Goal: Check status: Check status

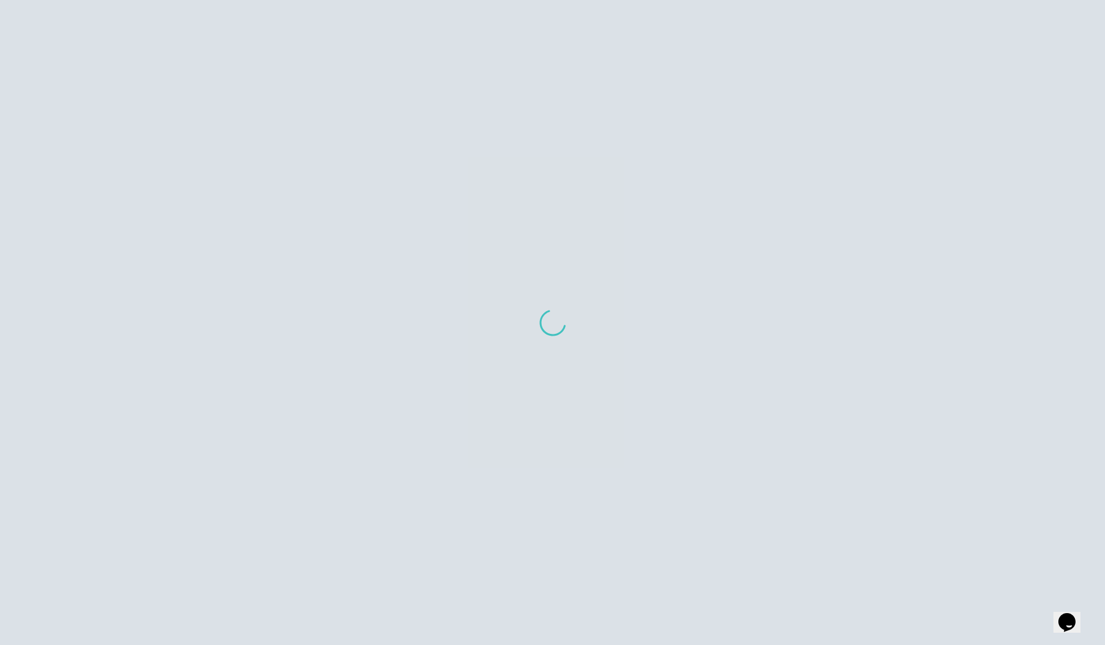
drag, startPoint x: 554, startPoint y: 328, endPoint x: 557, endPoint y: 315, distance: 12.5
click at [557, 315] on img at bounding box center [552, 322] width 32 height 32
drag, startPoint x: 496, startPoint y: 286, endPoint x: 558, endPoint y: 331, distance: 76.3
click at [558, 331] on div at bounding box center [552, 322] width 1105 height 645
drag, startPoint x: 558, startPoint y: 331, endPoint x: 568, endPoint y: 346, distance: 18.0
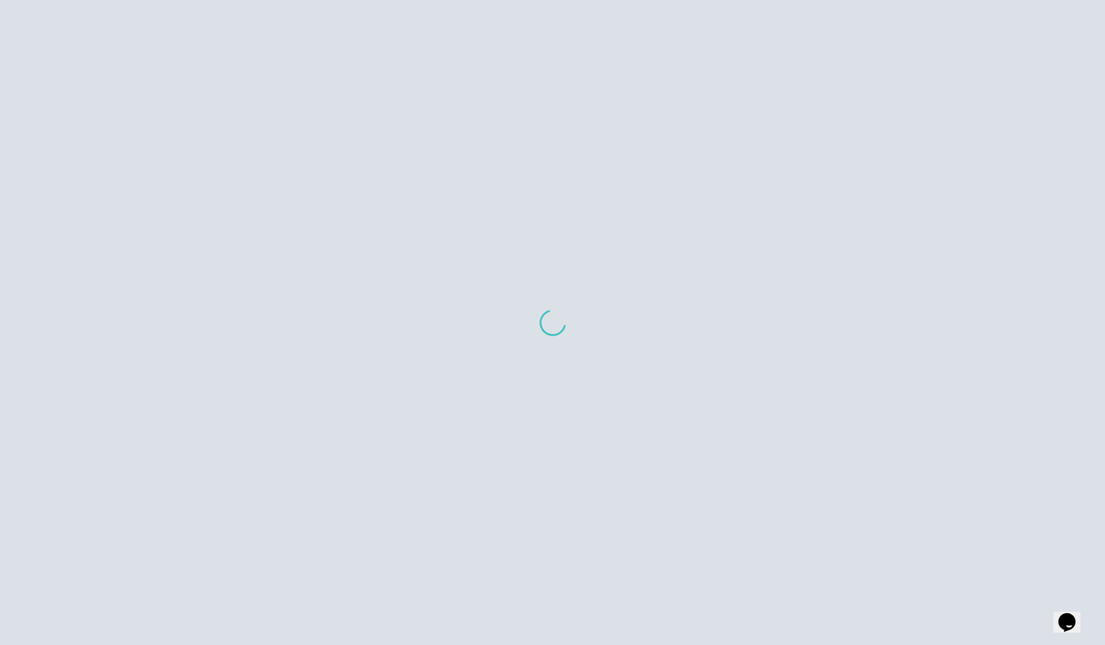
click at [569, 345] on div at bounding box center [552, 322] width 1105 height 645
drag, startPoint x: 568, startPoint y: 346, endPoint x: 546, endPoint y: 327, distance: 29.2
click at [546, 327] on div at bounding box center [552, 322] width 1105 height 645
drag, startPoint x: 543, startPoint y: 322, endPoint x: 520, endPoint y: 312, distance: 24.7
click at [520, 312] on div at bounding box center [552, 322] width 1105 height 645
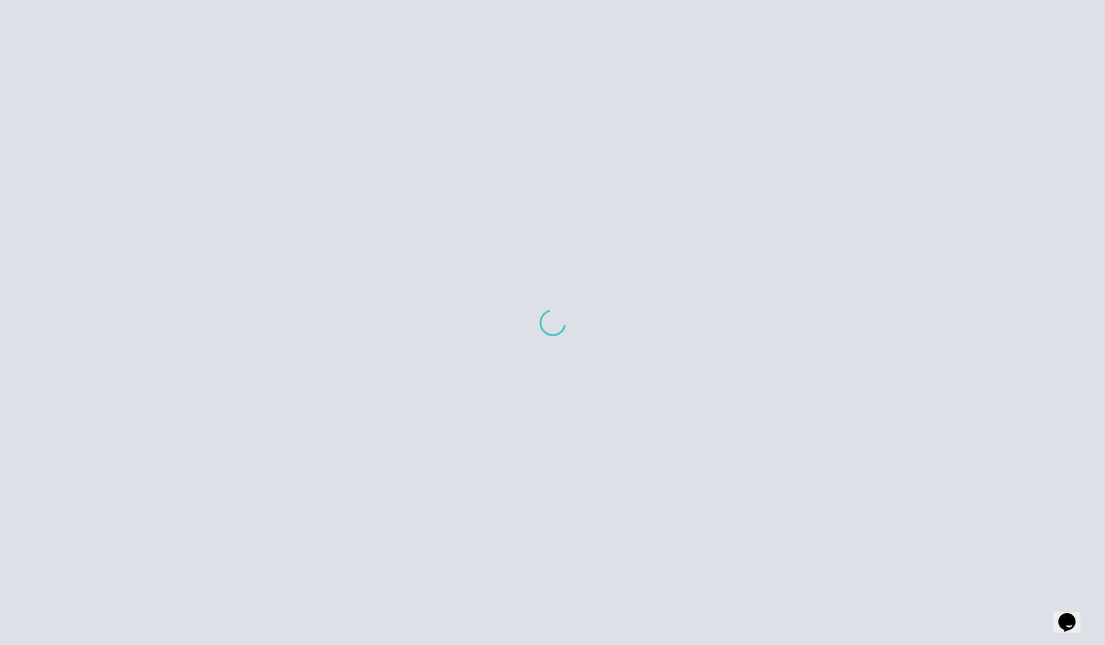
drag, startPoint x: 538, startPoint y: 314, endPoint x: 582, endPoint y: 328, distance: 47.0
click at [582, 328] on div at bounding box center [552, 322] width 1105 height 645
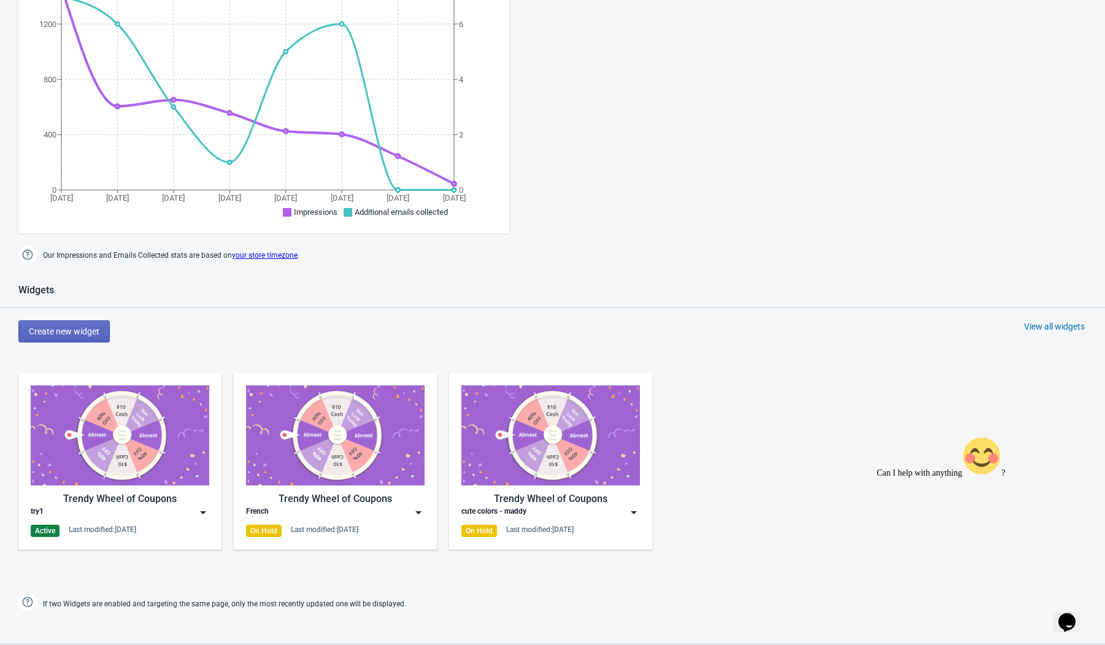
scroll to position [134, 0]
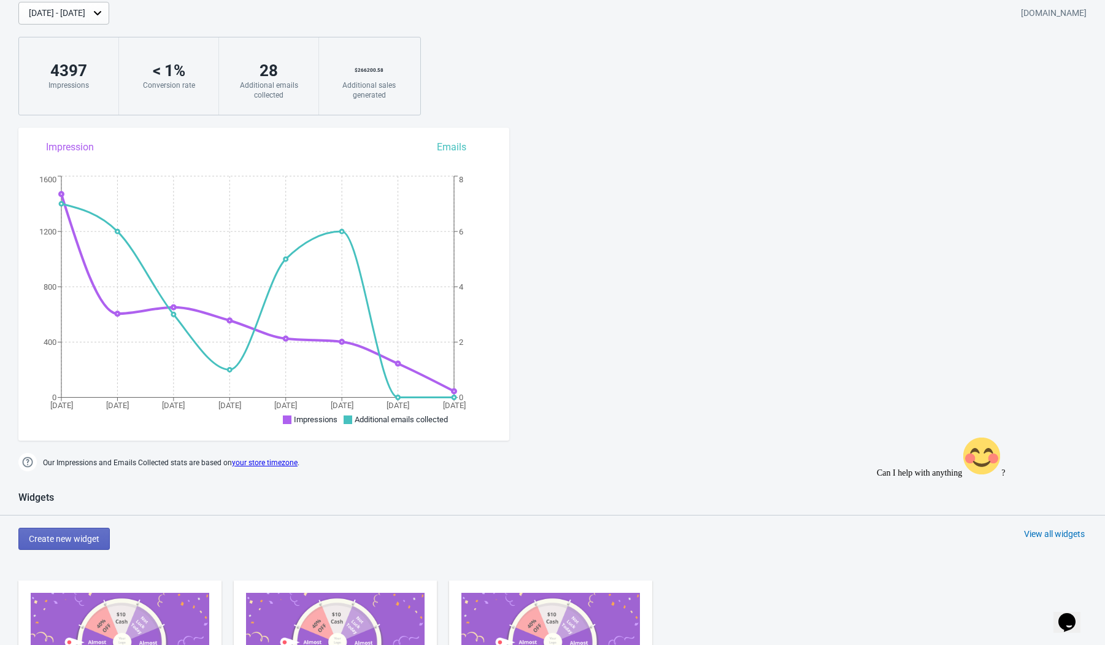
click at [451, 393] on icon "Sep 23 Sep 24 Sep 25 Sep 26 Sep 27 Sep 28 Sep 29 Sep 30 0 400 800 1200 1600 0 2…" at bounding box center [263, 302] width 491 height 258
click at [410, 363] on icon "Sep 23 Sep 24 Sep 25 Sep 26 Sep 27 Sep 28 Sep 29 Sep 30 0 400 800 1200 1600 0 2…" at bounding box center [263, 302] width 491 height 258
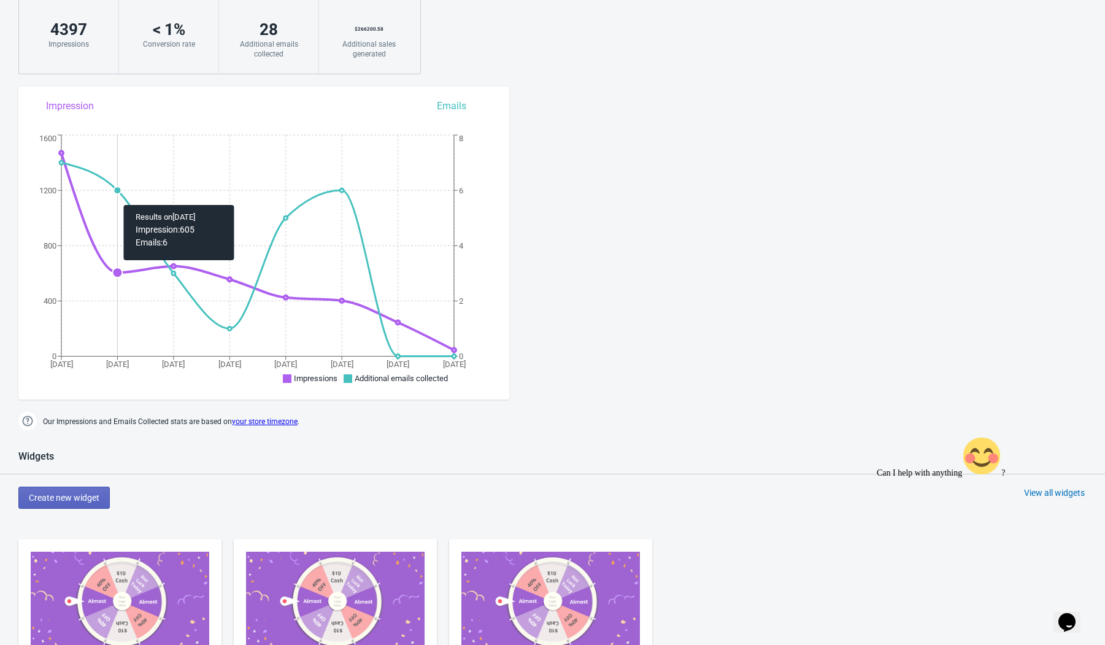
scroll to position [85, 0]
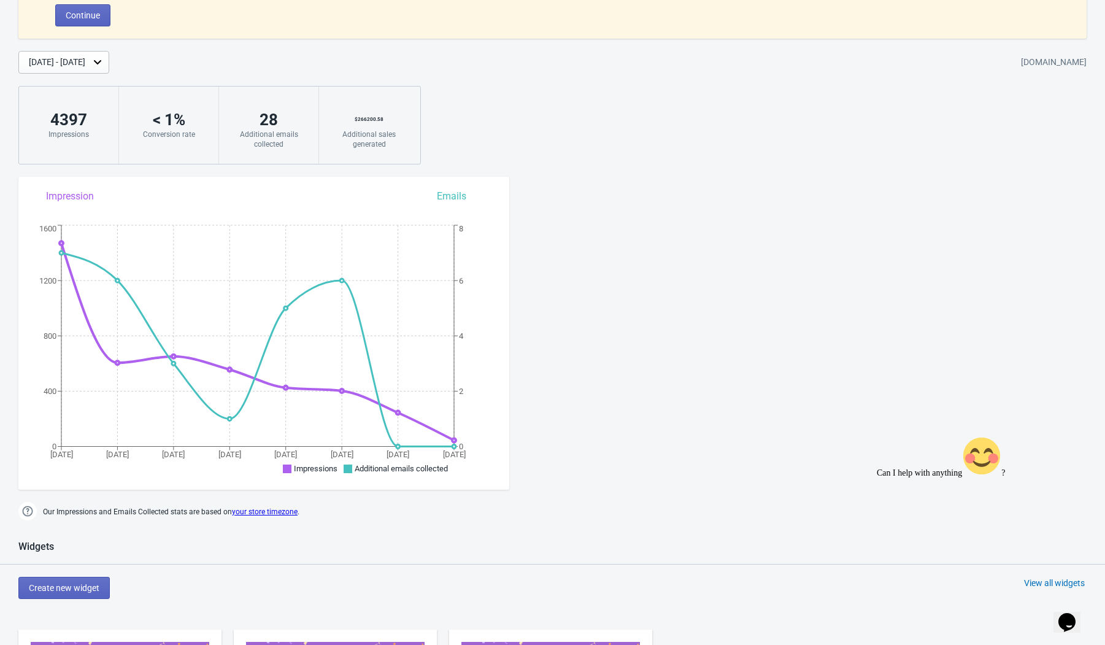
click at [104, 69] on div "[DATE] - [DATE]" at bounding box center [63, 62] width 91 height 23
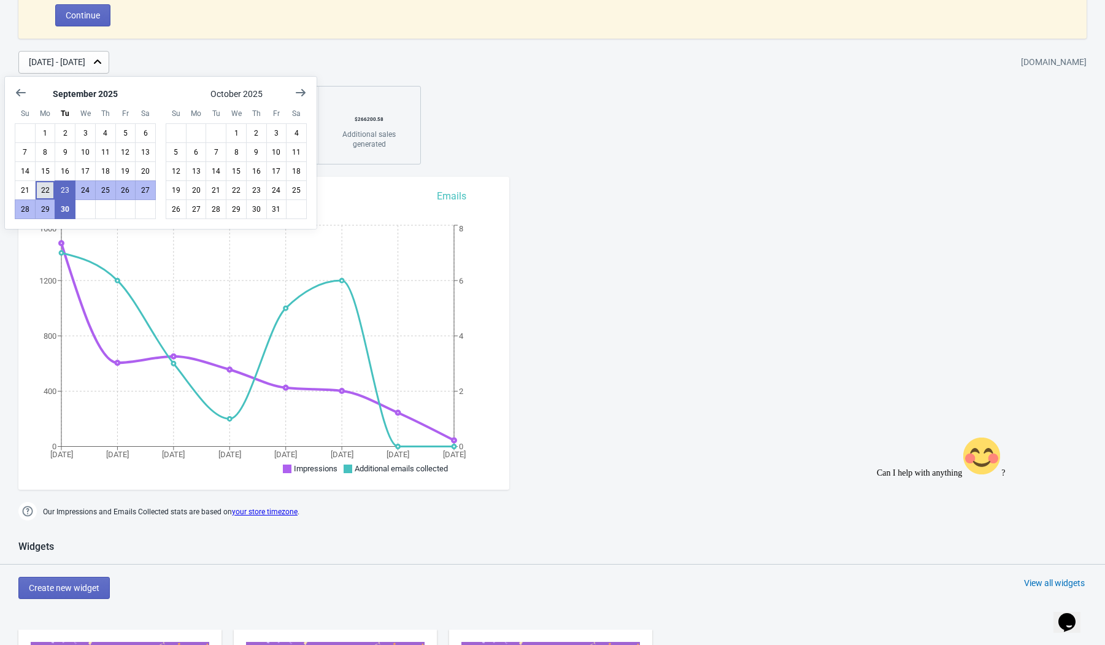
click at [44, 188] on button "22" at bounding box center [45, 190] width 21 height 20
click at [68, 205] on button "30" at bounding box center [65, 209] width 21 height 20
click at [392, 74] on div "We've improved our Widgets 🎉. Click "Continue" and enable our Tada App Extensio…" at bounding box center [552, 66] width 1105 height 195
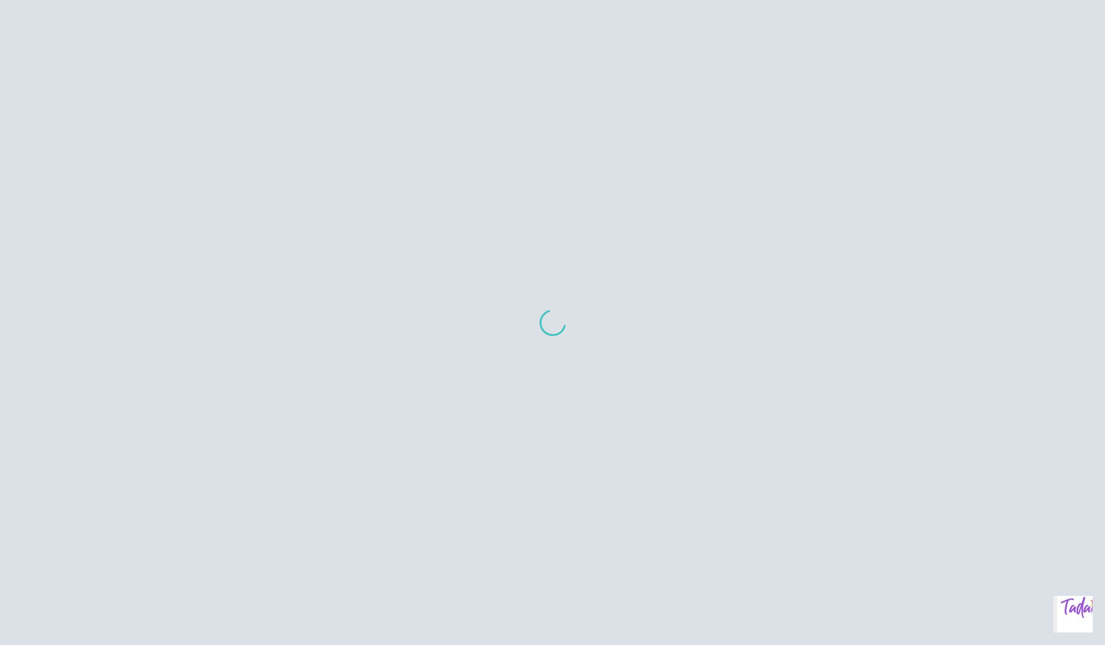
scroll to position [6, 0]
